Goal: Information Seeking & Learning: Learn about a topic

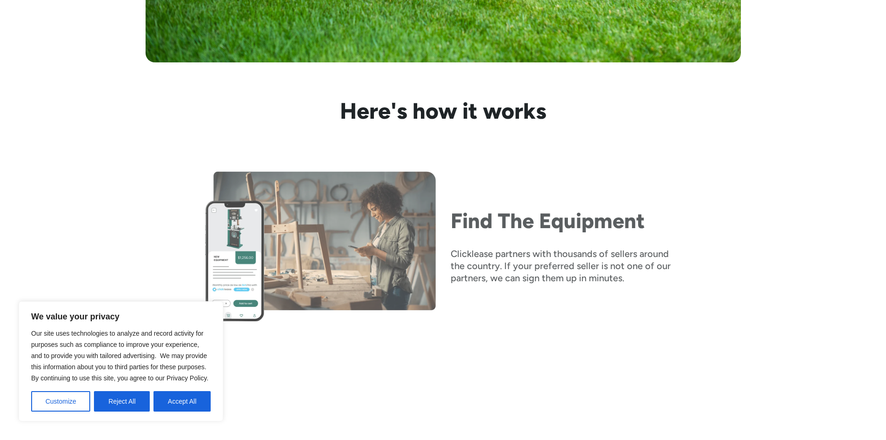
scroll to position [791, 0]
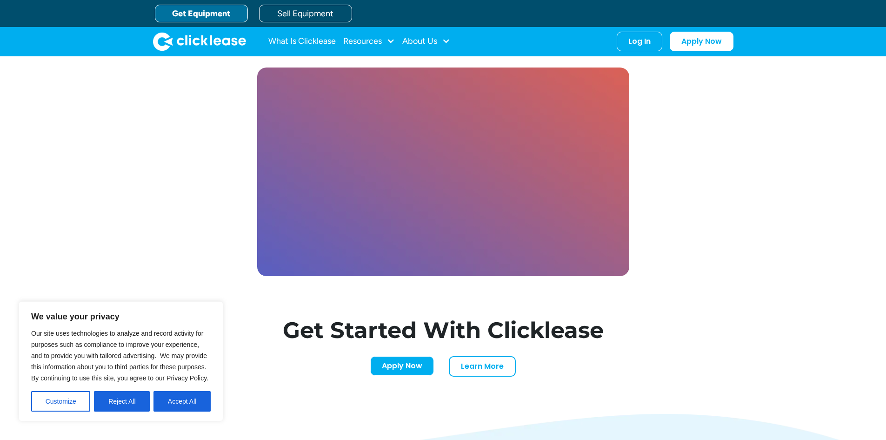
scroll to position [2583, 0]
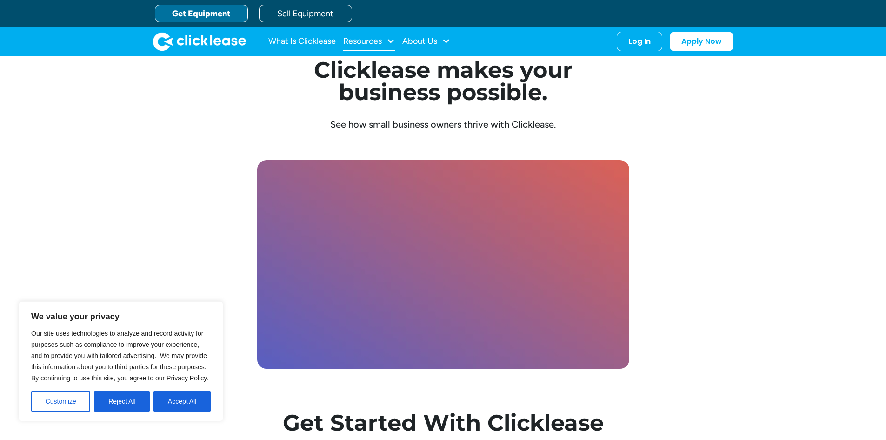
click at [383, 44] on div "Resources" at bounding box center [369, 41] width 52 height 19
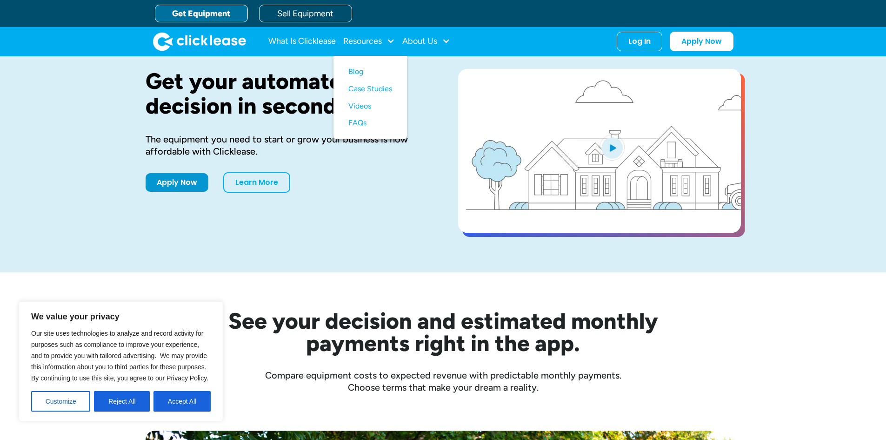
scroll to position [0, 0]
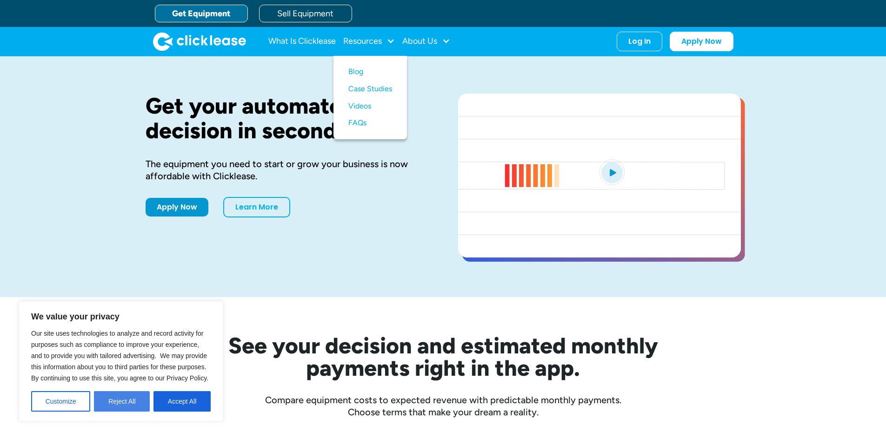
click at [134, 398] on button "Reject All" at bounding box center [122, 401] width 56 height 20
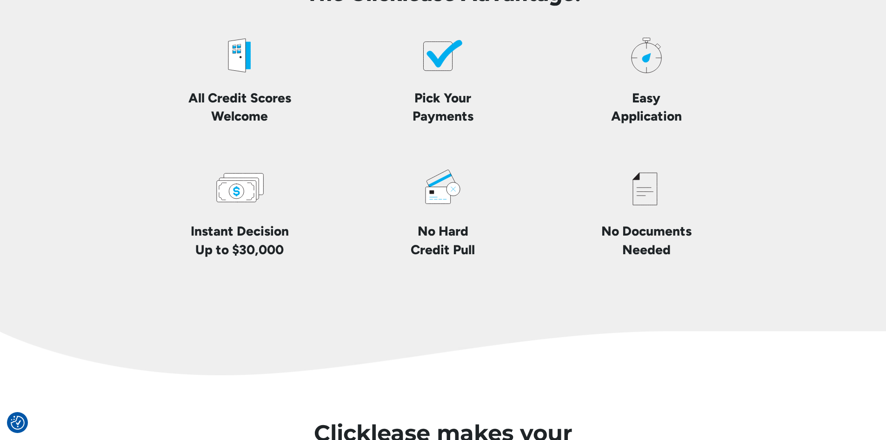
scroll to position [2279, 0]
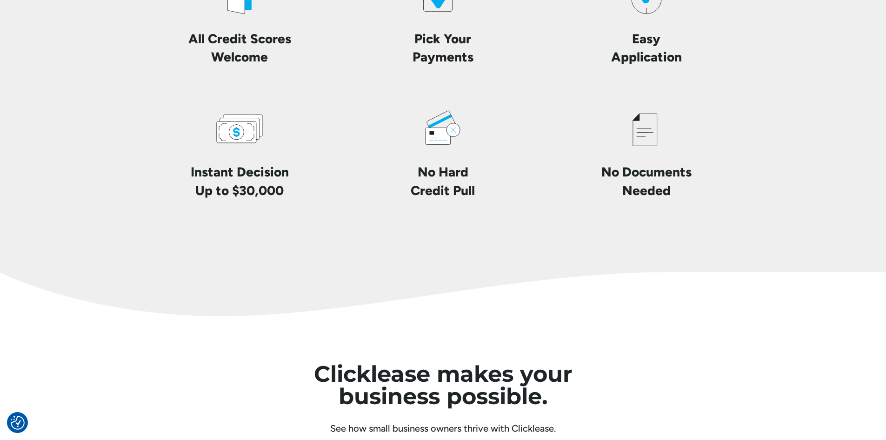
click at [638, 149] on icon at bounding box center [647, 129] width 52 height 52
click at [638, 175] on h4 "No Documents Needed" at bounding box center [646, 181] width 90 height 36
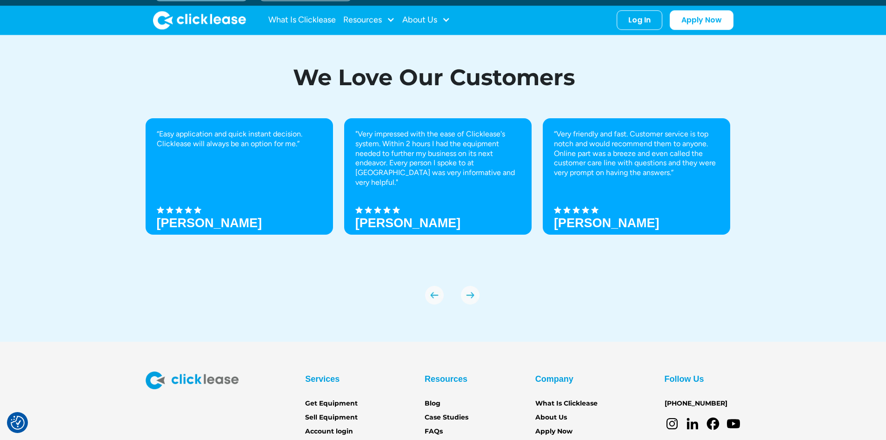
scroll to position [3141, 0]
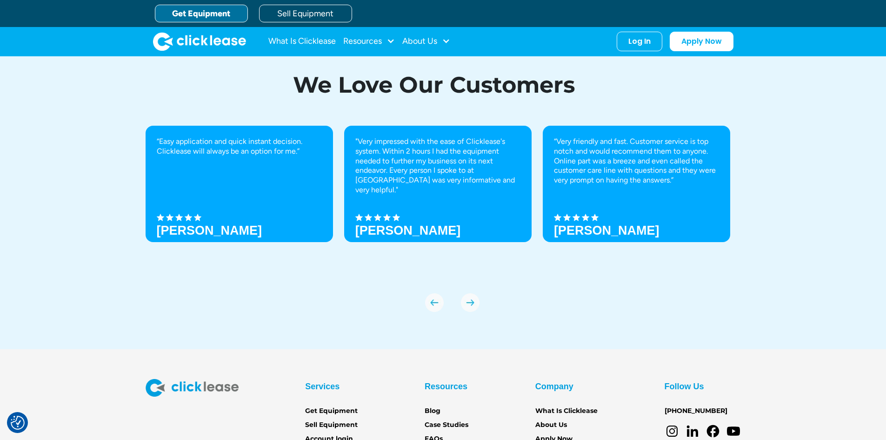
click at [472, 301] on img "next slide" at bounding box center [470, 302] width 19 height 19
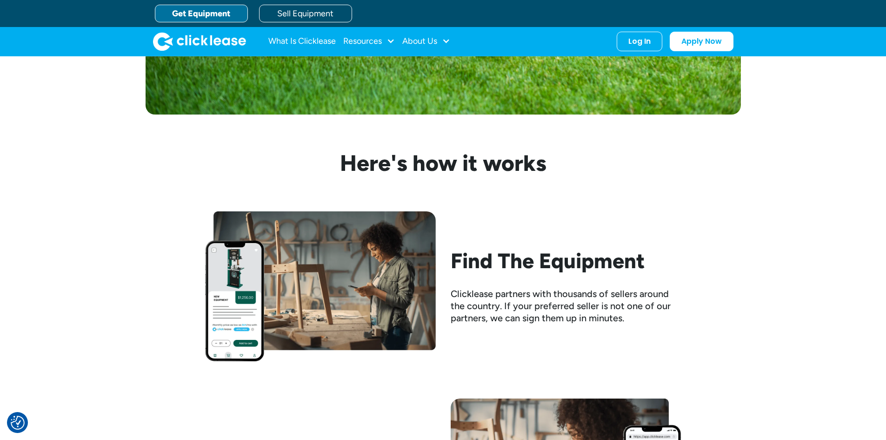
scroll to position [583, 0]
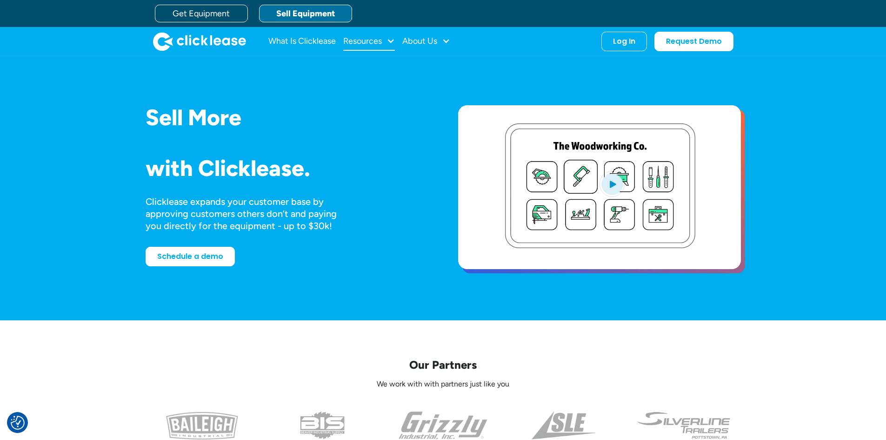
click at [359, 41] on div "Resources" at bounding box center [362, 41] width 39 height 0
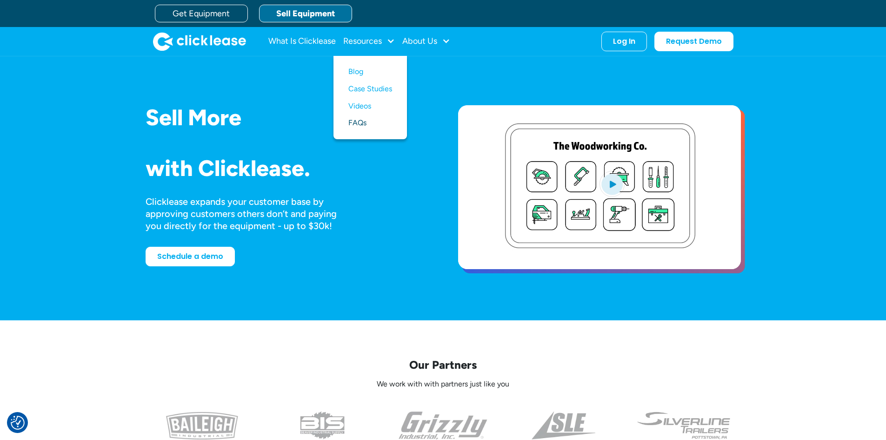
click at [361, 124] on link "FAQs" at bounding box center [370, 122] width 44 height 17
